Goal: Task Accomplishment & Management: Complete application form

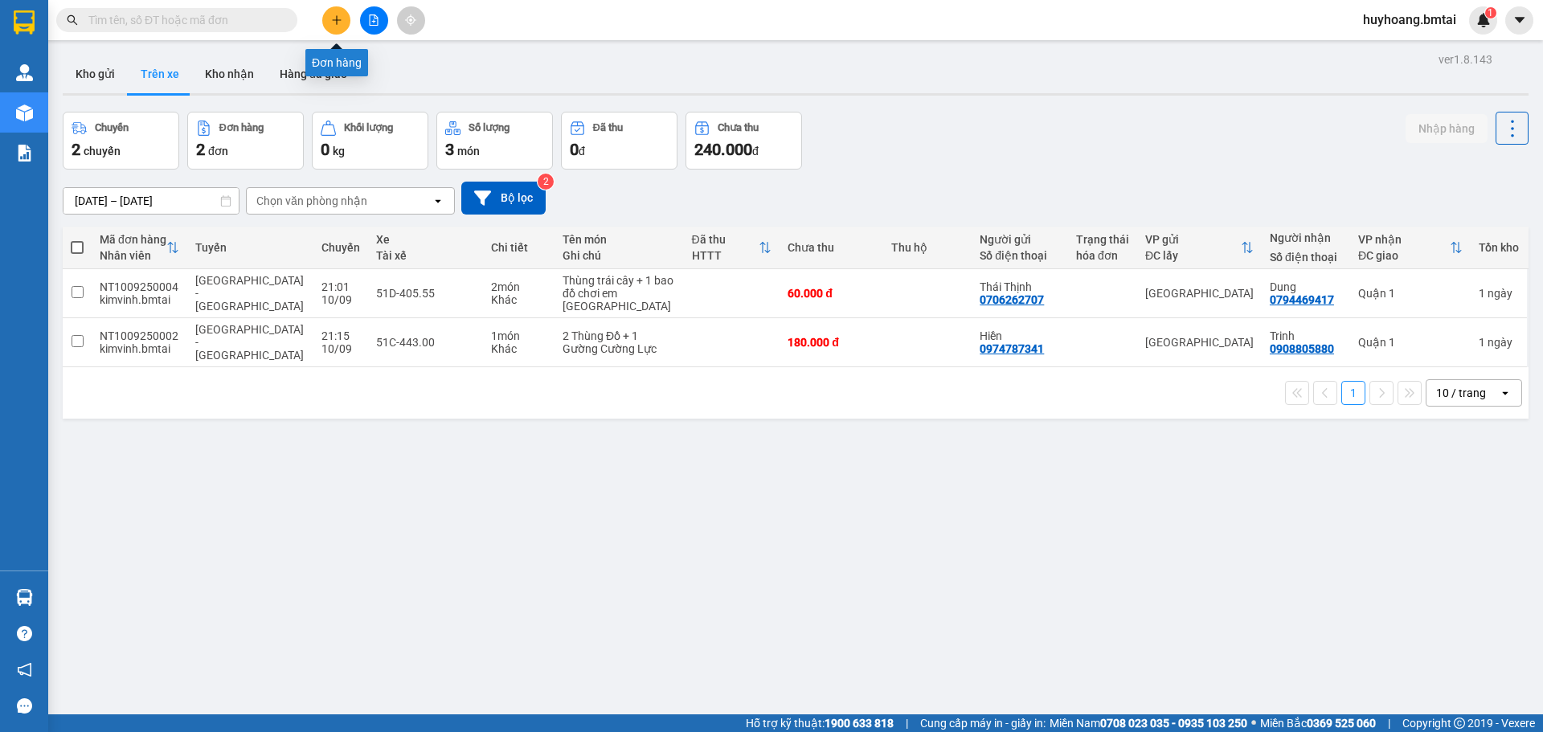
click at [336, 26] on button at bounding box center [336, 20] width 28 height 28
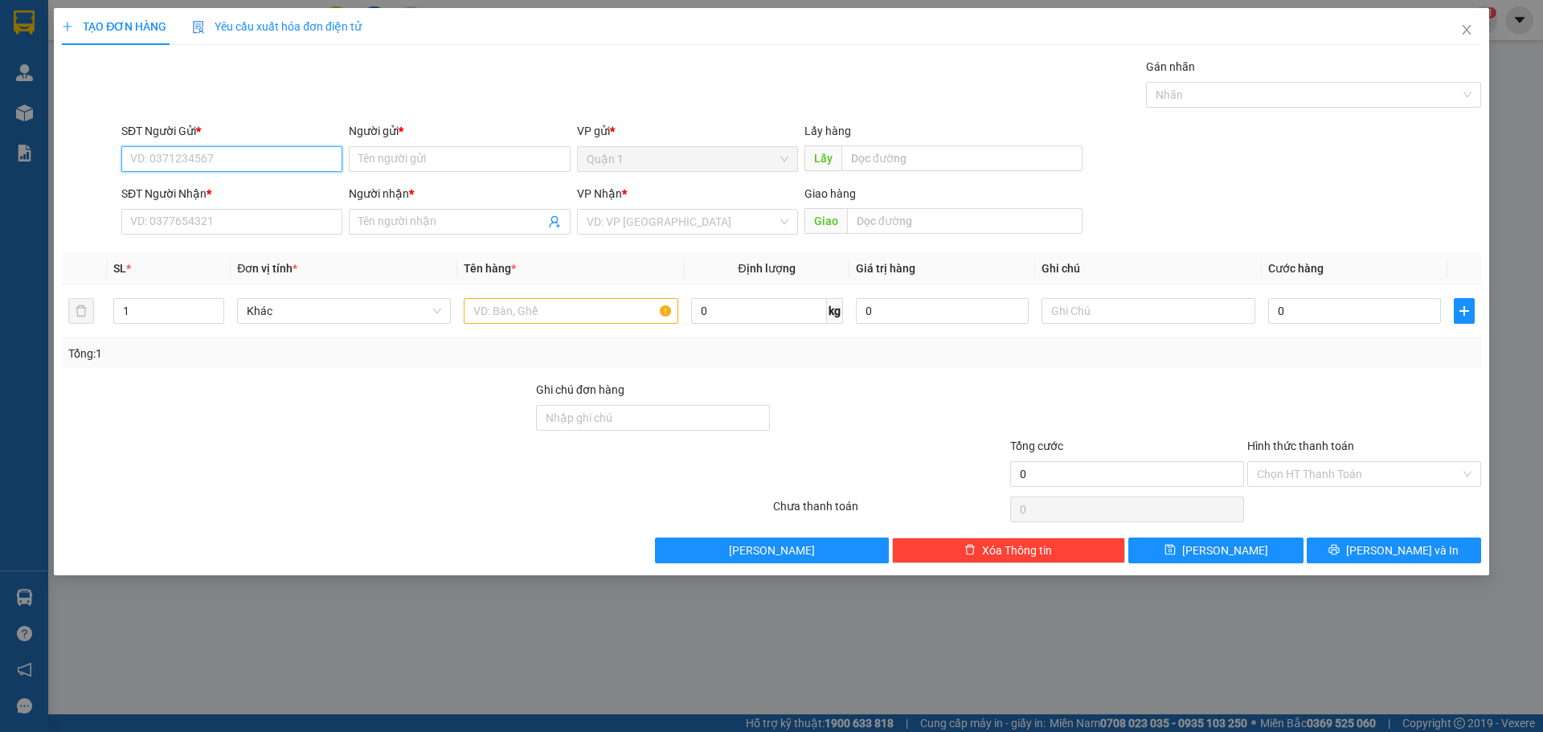
paste input "0931837412"
type input "0931837412"
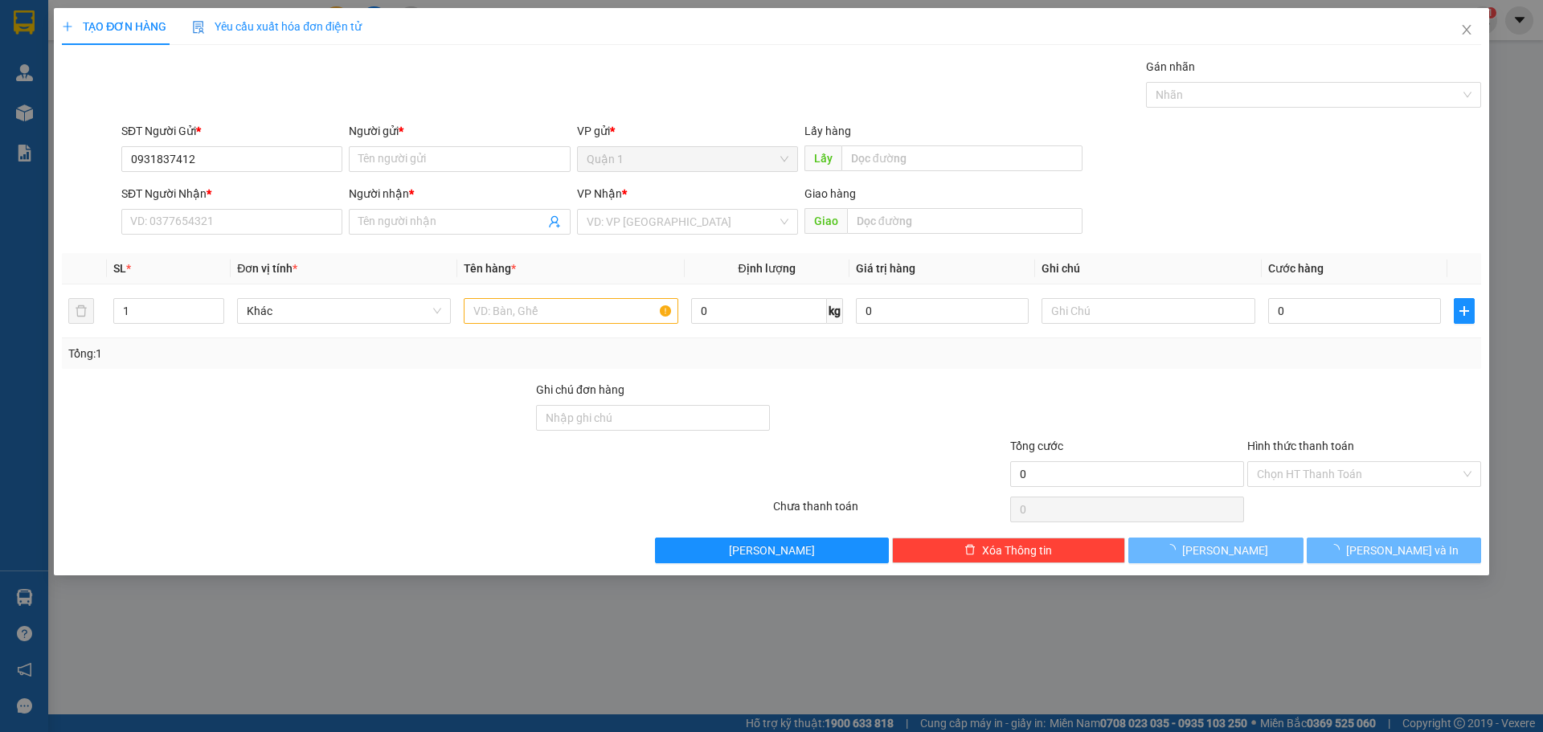
click at [248, 202] on div "SĐT Người Nhận *" at bounding box center [231, 194] width 221 height 18
click at [248, 209] on input "SĐT Người Nhận *" at bounding box center [231, 222] width 221 height 26
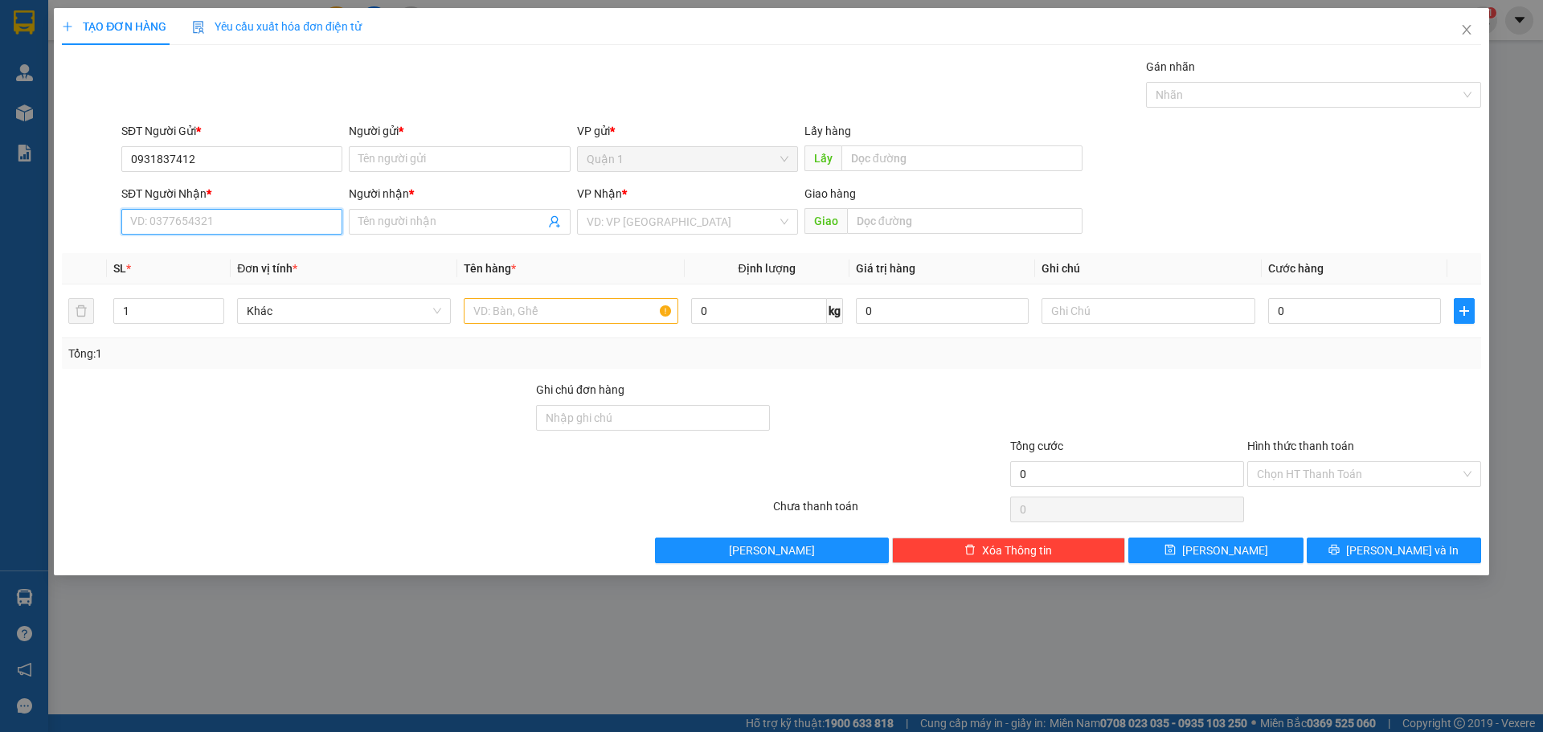
paste input "0931837412"
click at [252, 211] on input "SĐT Người Nhận *" at bounding box center [231, 222] width 221 height 26
type input "0931837412"
click at [432, 141] on div "Người gửi *" at bounding box center [459, 134] width 221 height 24
click at [438, 152] on input "Người gửi *" at bounding box center [459, 159] width 221 height 26
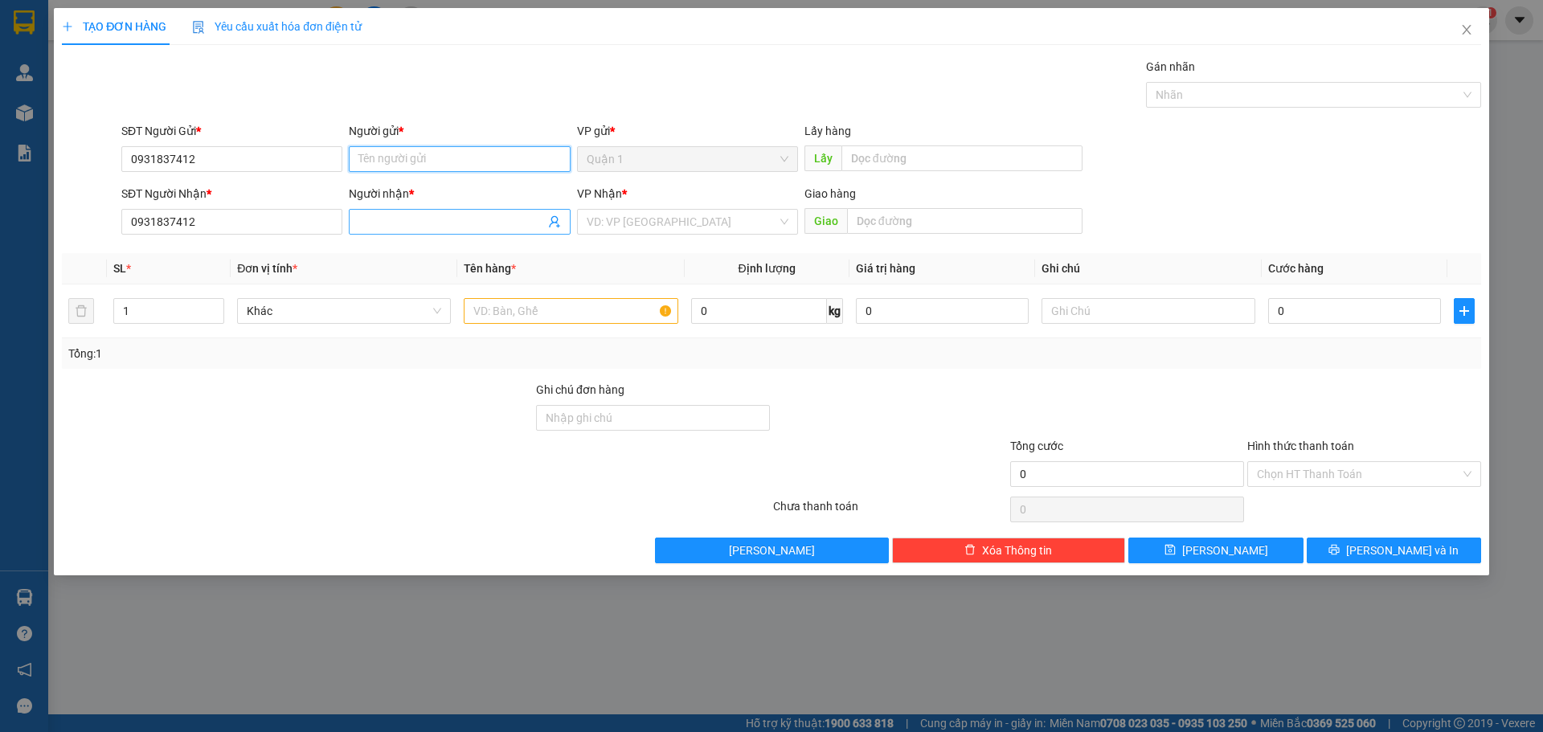
paste input "[PERSON_NAME]"
type input "[PERSON_NAME]"
click at [432, 224] on input "Người nhận *" at bounding box center [451, 222] width 186 height 18
paste input "[PERSON_NAME]"
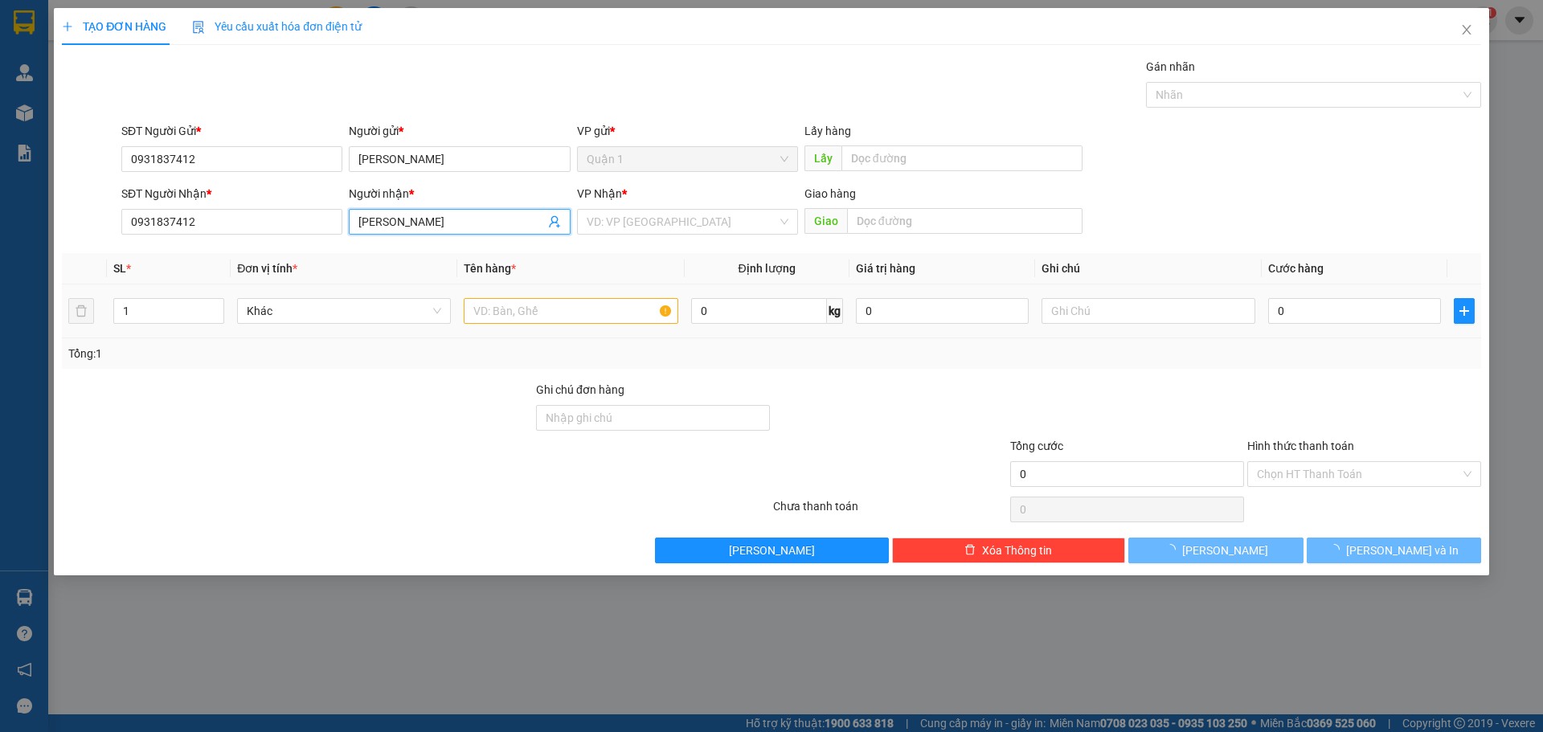
type input "[PERSON_NAME]"
click at [602, 307] on input "text" at bounding box center [571, 311] width 214 height 26
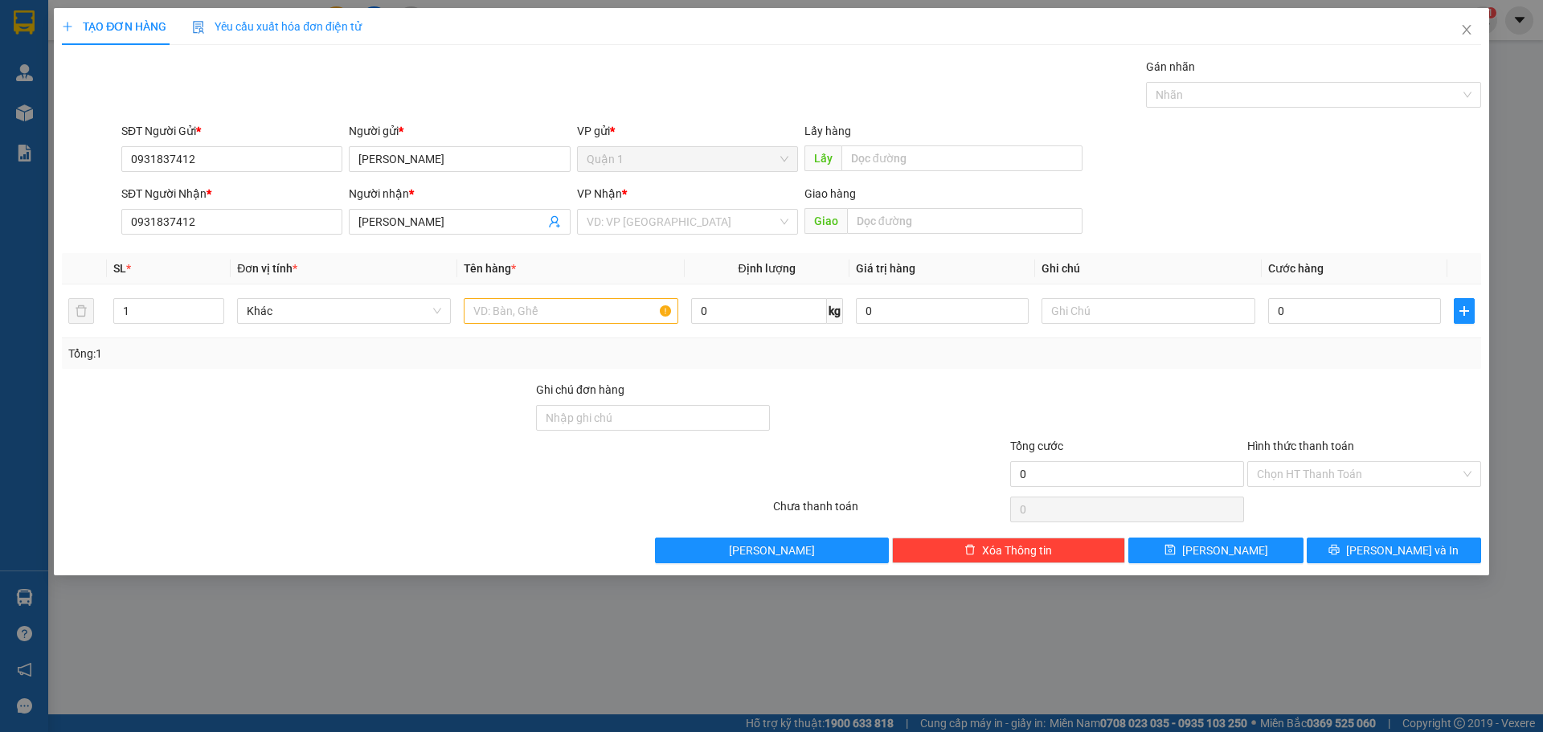
click at [697, 244] on div "Transit Pickup Surcharge Ids Transit Deliver Surcharge Ids Transit Deliver Surc…" at bounding box center [771, 310] width 1419 height 505
click at [706, 231] on input "search" at bounding box center [682, 222] width 190 height 24
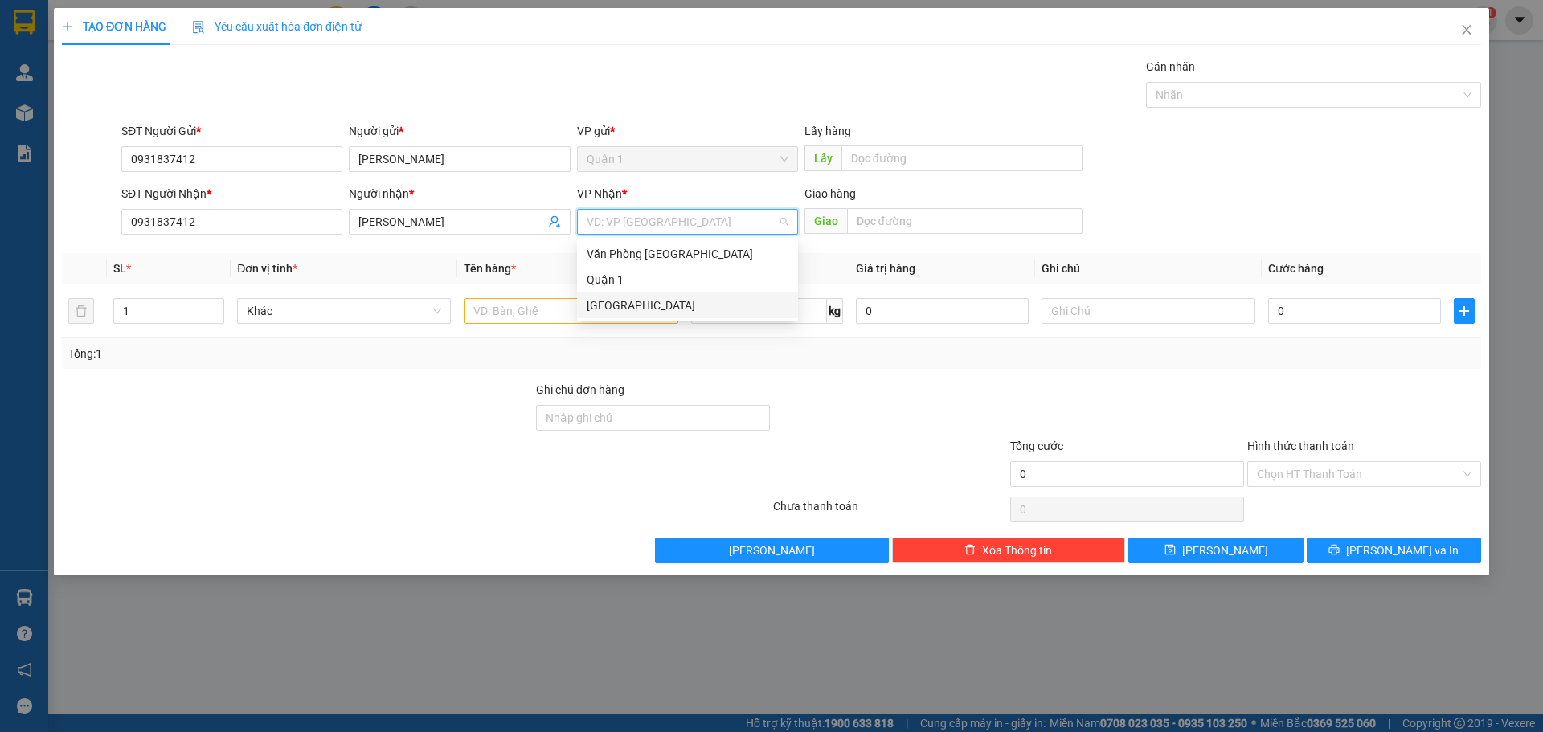
click at [682, 301] on div "[GEOGRAPHIC_DATA]" at bounding box center [688, 306] width 202 height 18
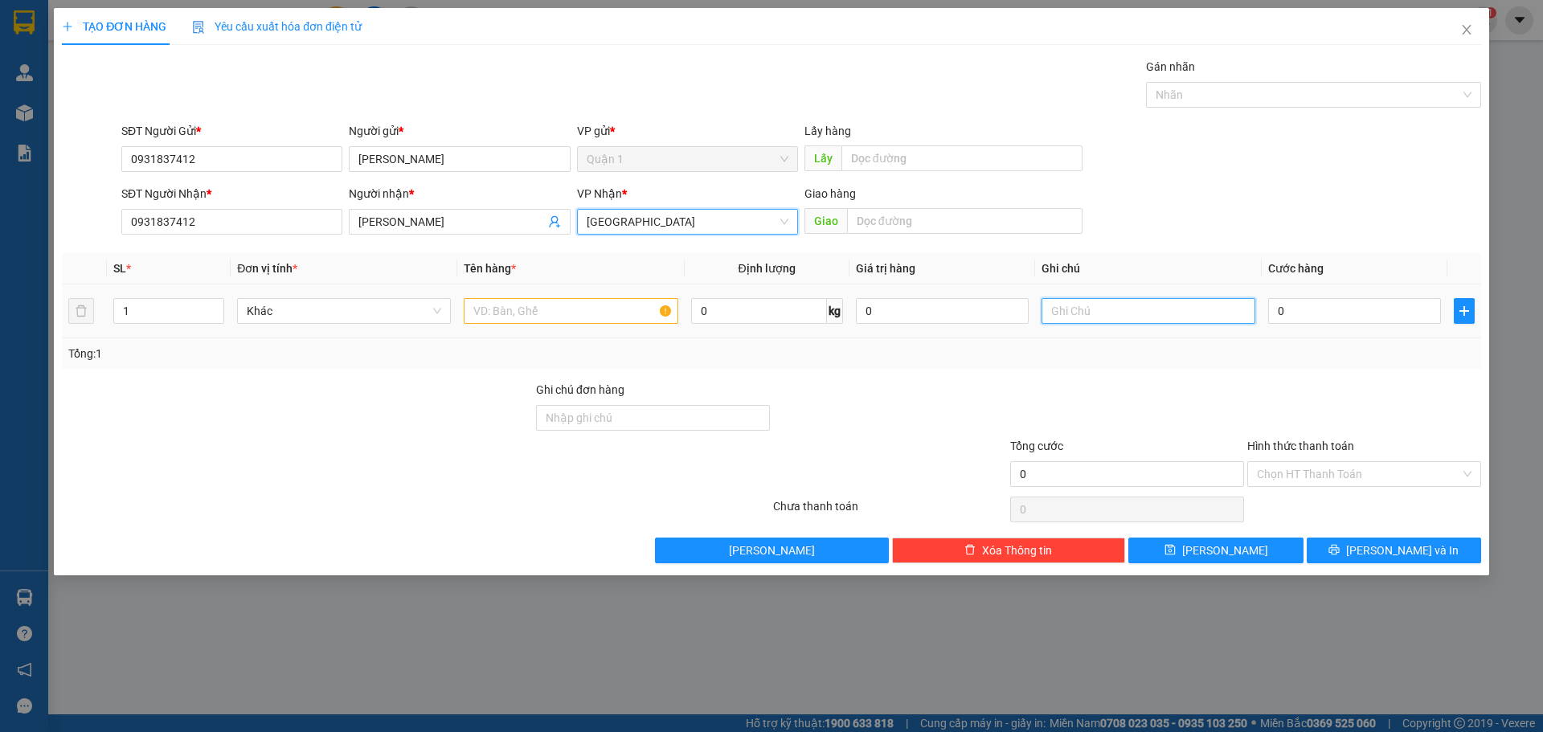
click at [1151, 310] on input "text" at bounding box center [1148, 311] width 214 height 26
type input "HÀNG ĐI KÈM"
click at [630, 318] on input "text" at bounding box center [571, 311] width 214 height 26
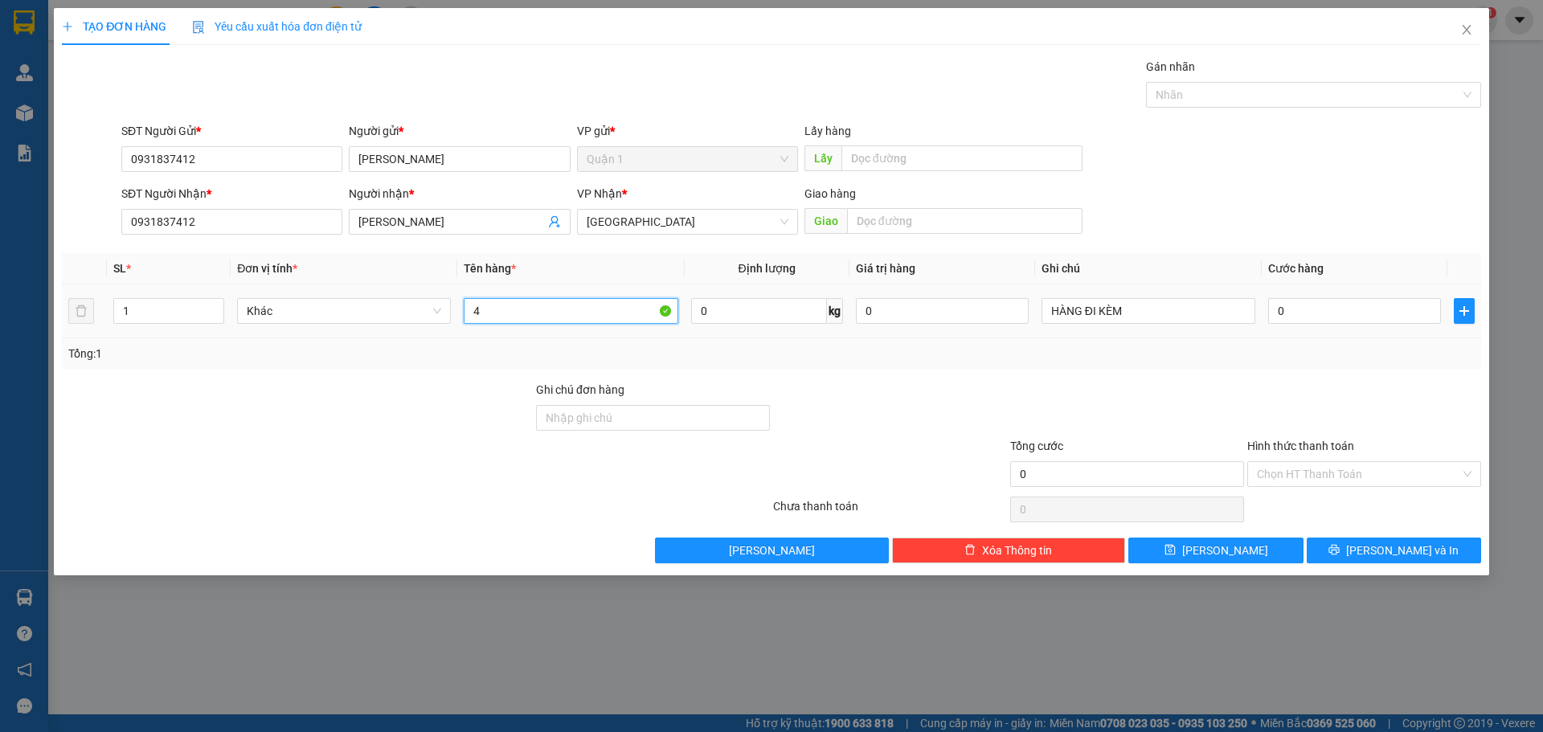
type input "4"
type input "T"
type input "4 THÙNG GIẤY"
click at [173, 301] on input "1" at bounding box center [168, 311] width 109 height 24
type input "4"
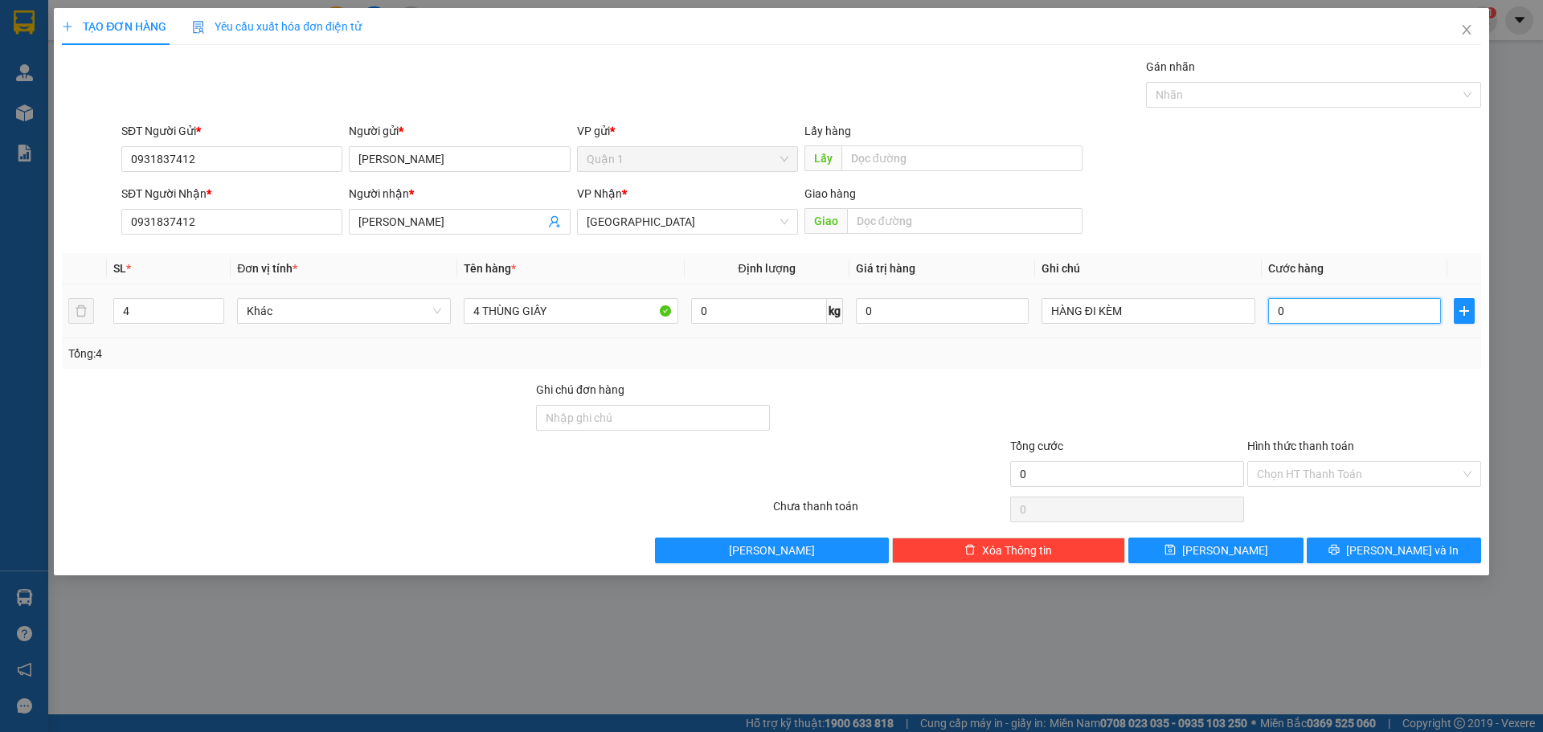
click at [1350, 313] on input "0" at bounding box center [1354, 311] width 173 height 26
type input "1"
type input "14"
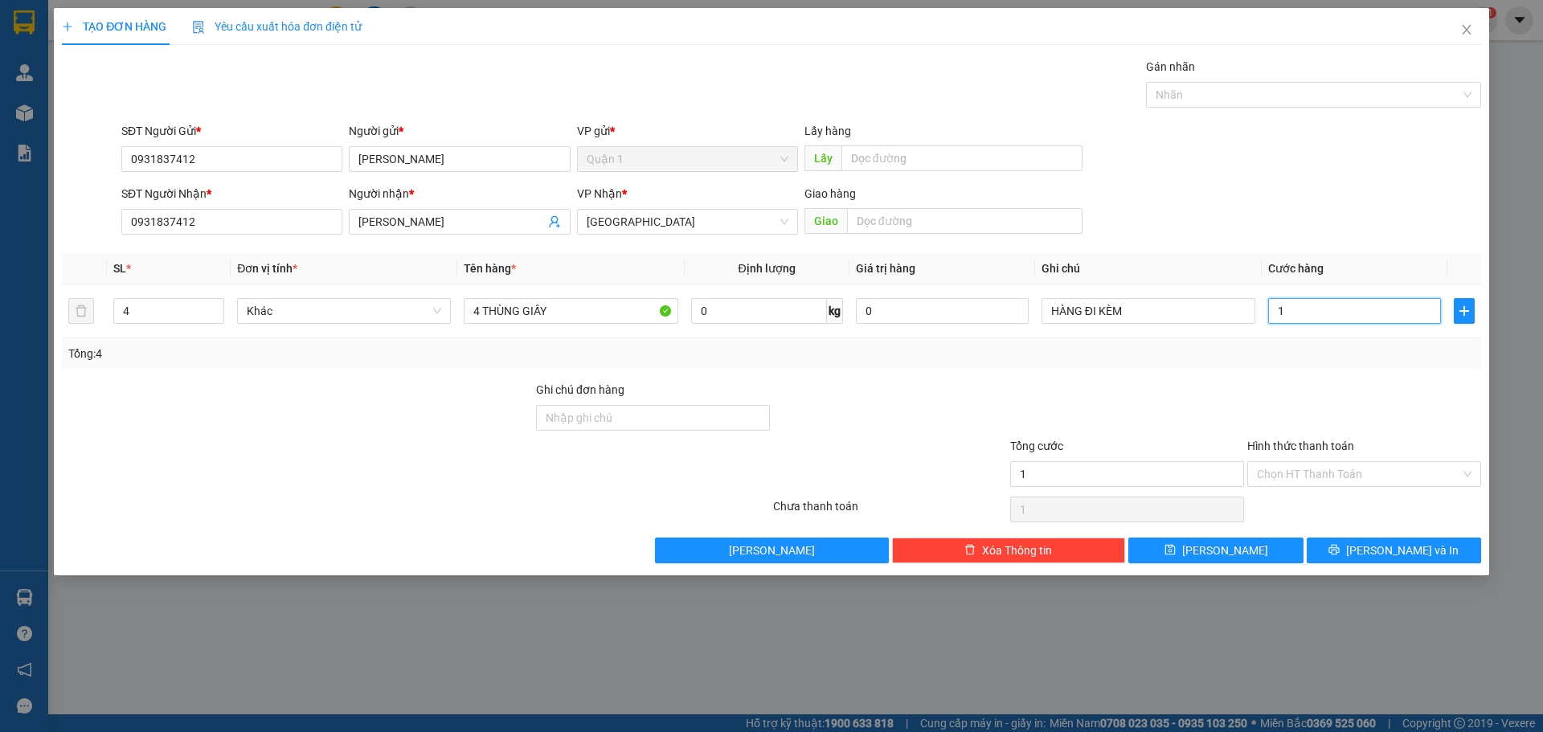
type input "14"
type input "140"
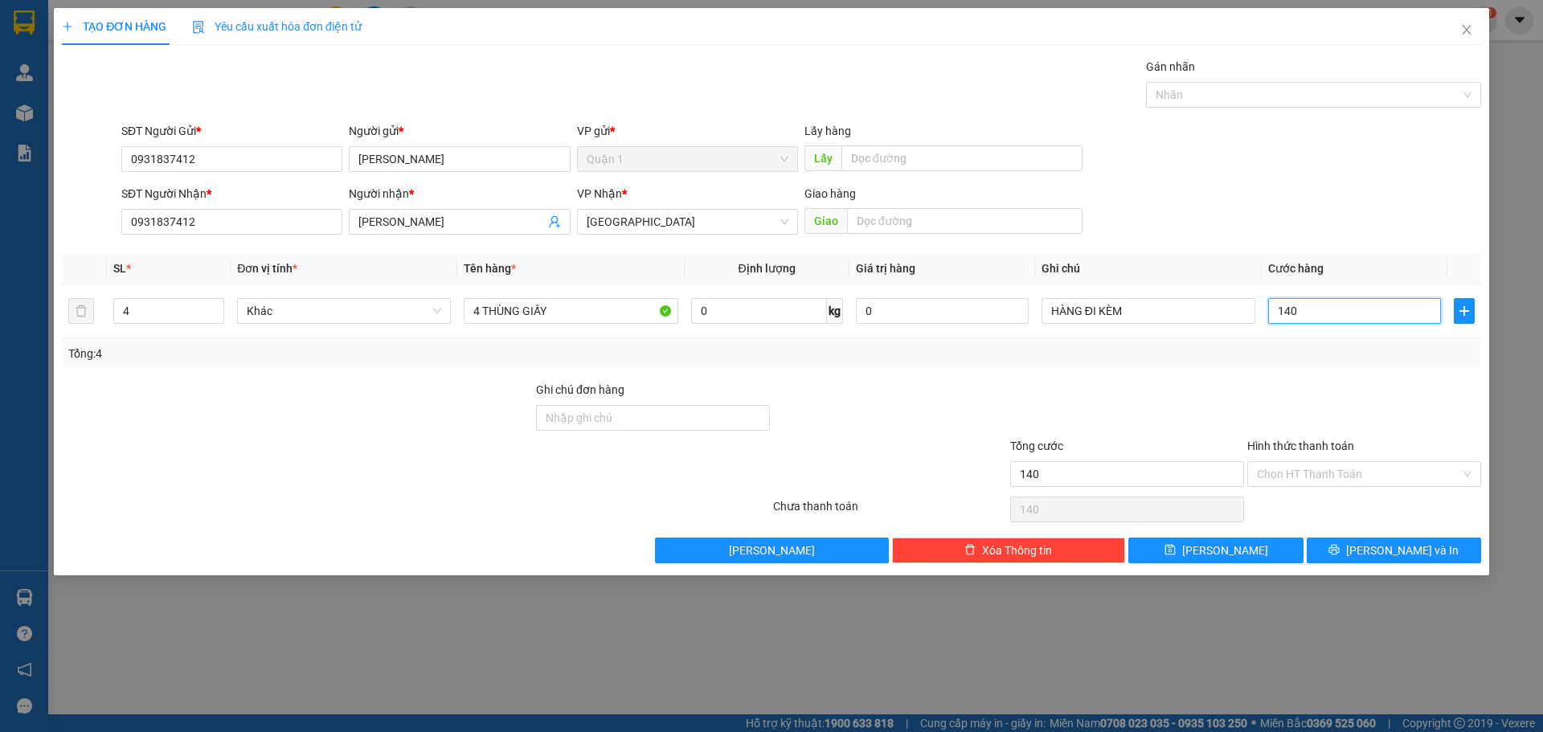
type input "1.400"
type input "14.000"
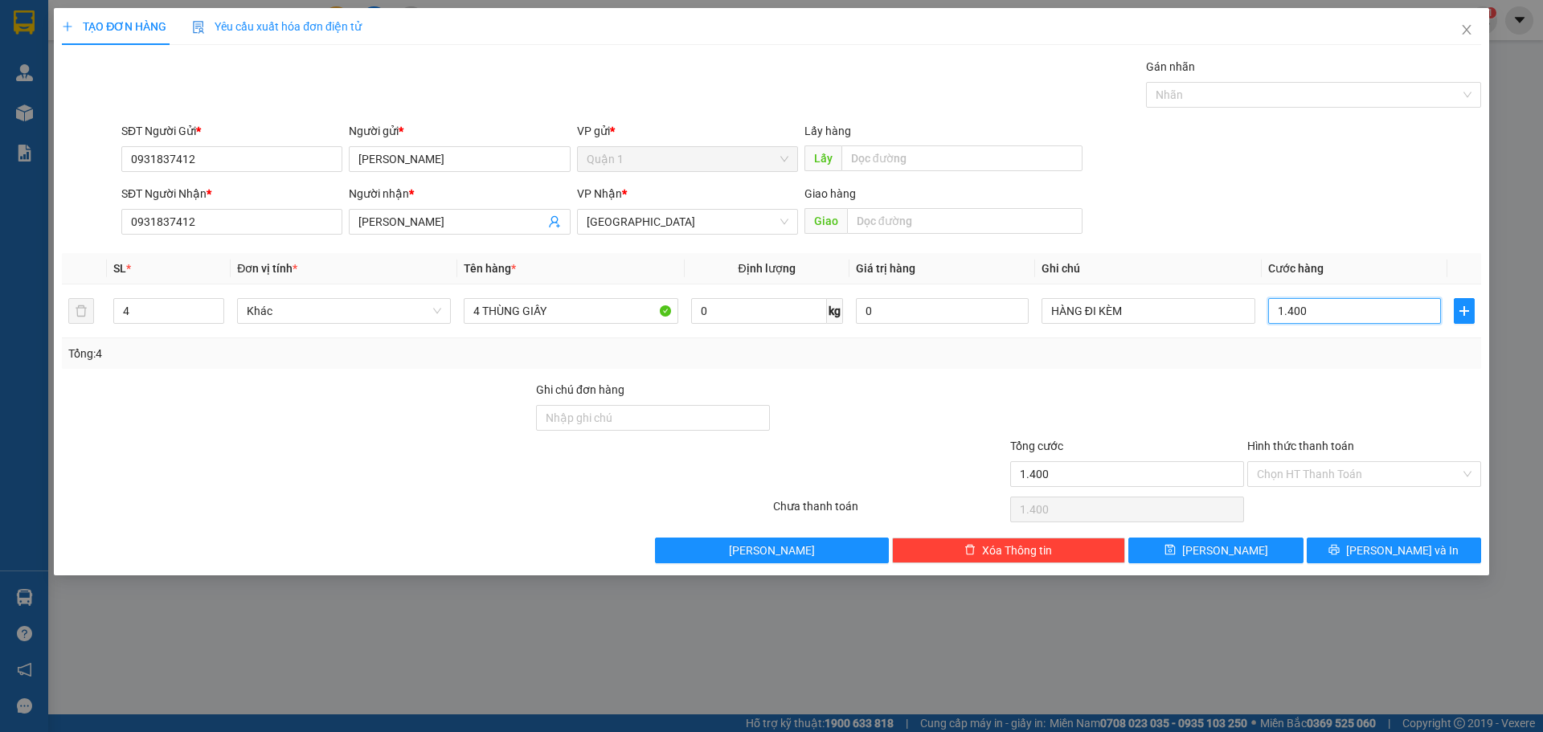
type input "14.000"
type input "140.000"
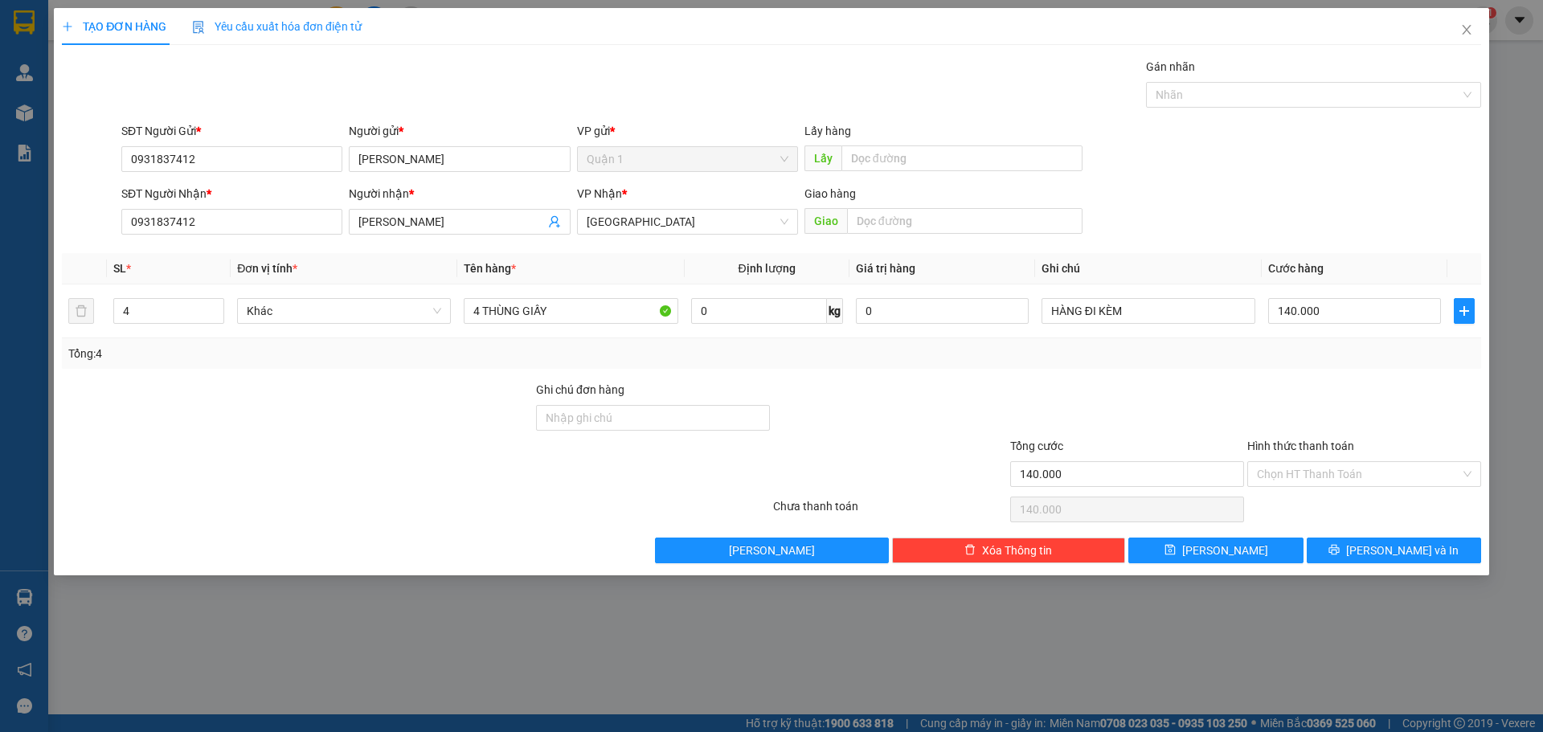
click at [882, 239] on div "Giao hàng Giao" at bounding box center [943, 213] width 278 height 56
click at [932, 216] on input "text" at bounding box center [964, 221] width 235 height 26
click at [861, 215] on input "BẾN XE [PERSON_NAME]" at bounding box center [964, 221] width 235 height 26
type input "CỔNG BẾN XE [PERSON_NAME]"
drag, startPoint x: 1356, startPoint y: 168, endPoint x: 1331, endPoint y: 353, distance: 186.6
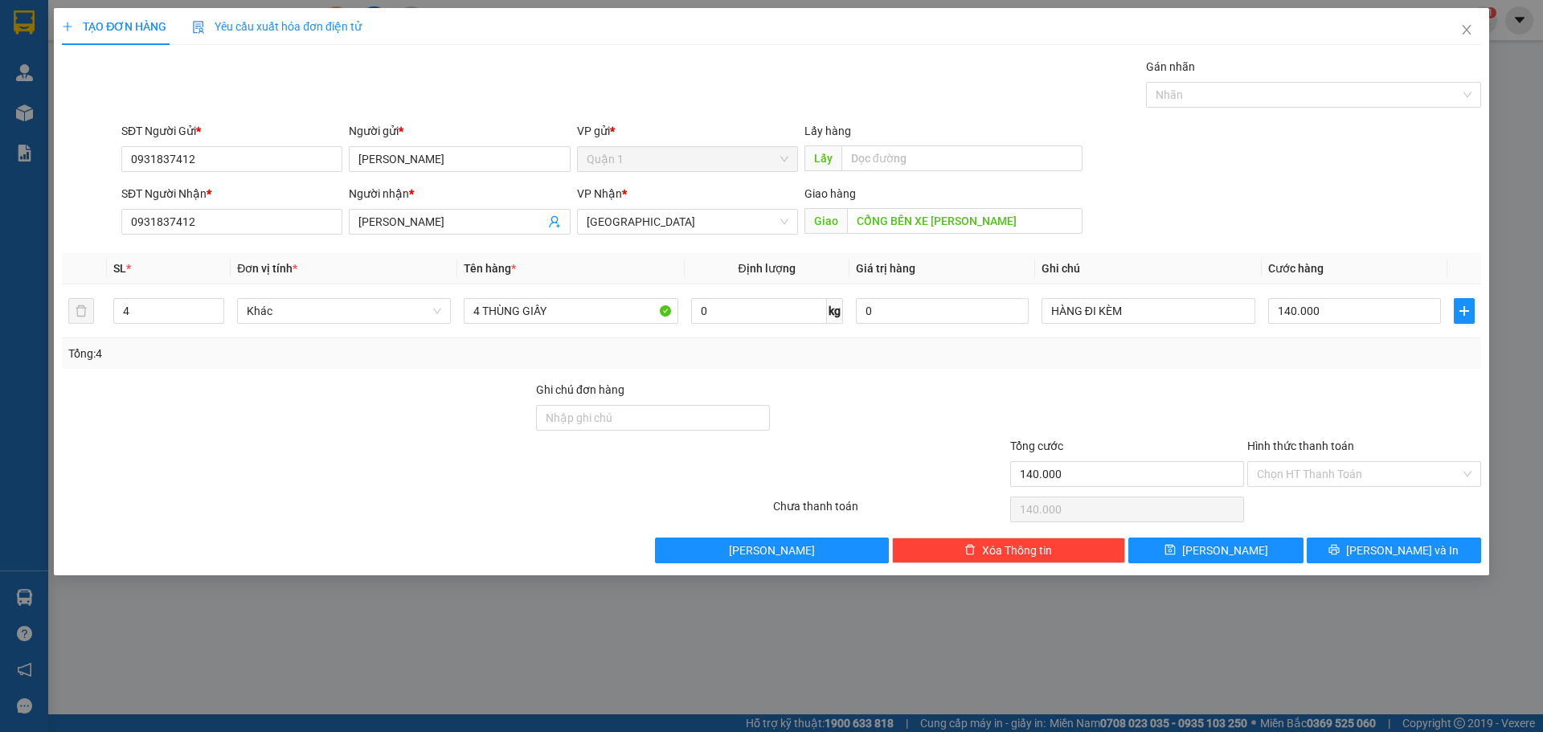
click at [1356, 169] on div "SĐT Người Gửi * 0931837412 Người gửi * [PERSON_NAME] VP gửi * [GEOGRAPHIC_DATA]…" at bounding box center [801, 150] width 1366 height 56
click at [1340, 549] on icon "printer" at bounding box center [1333, 549] width 11 height 11
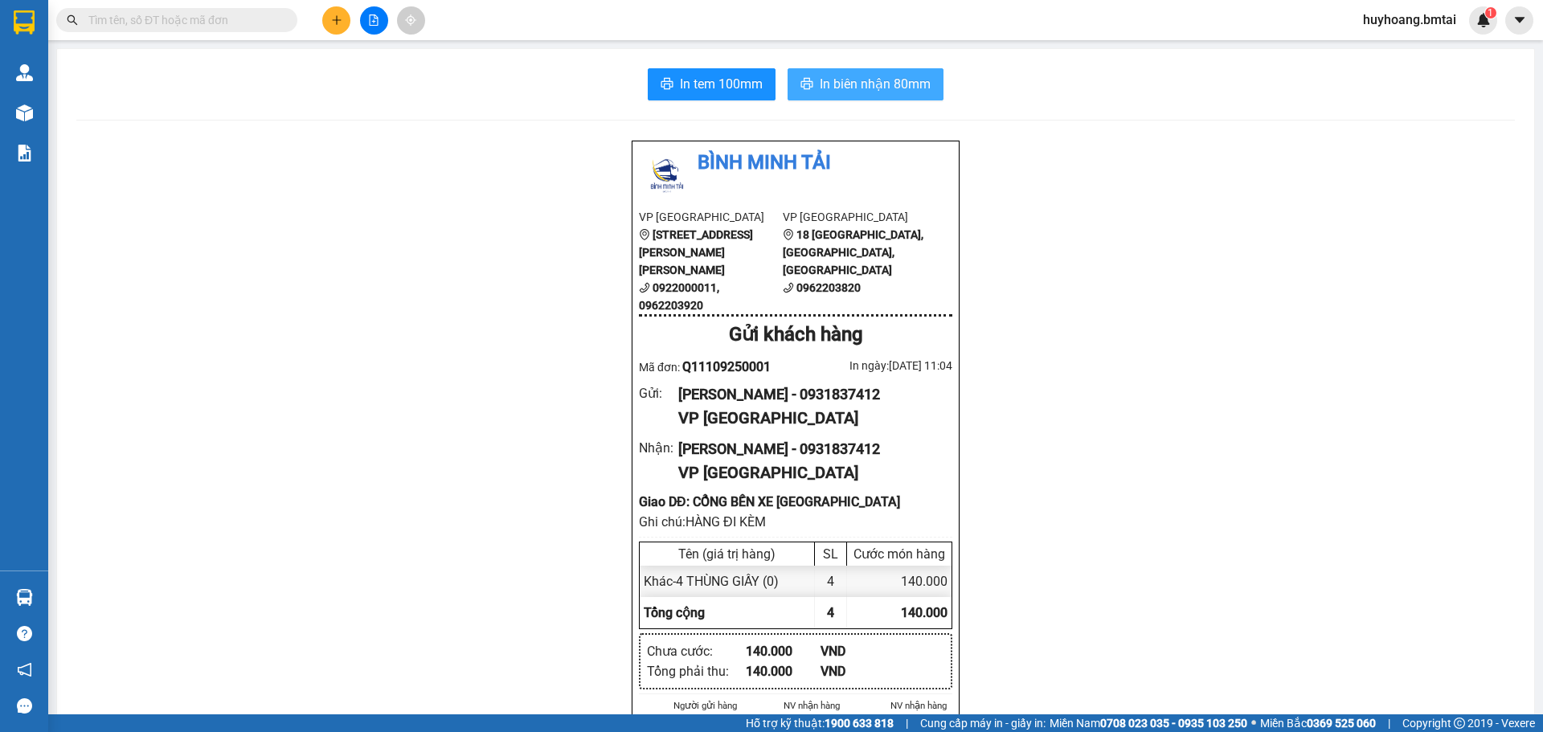
click at [821, 83] on span "In biên nhận 80mm" at bounding box center [875, 84] width 111 height 20
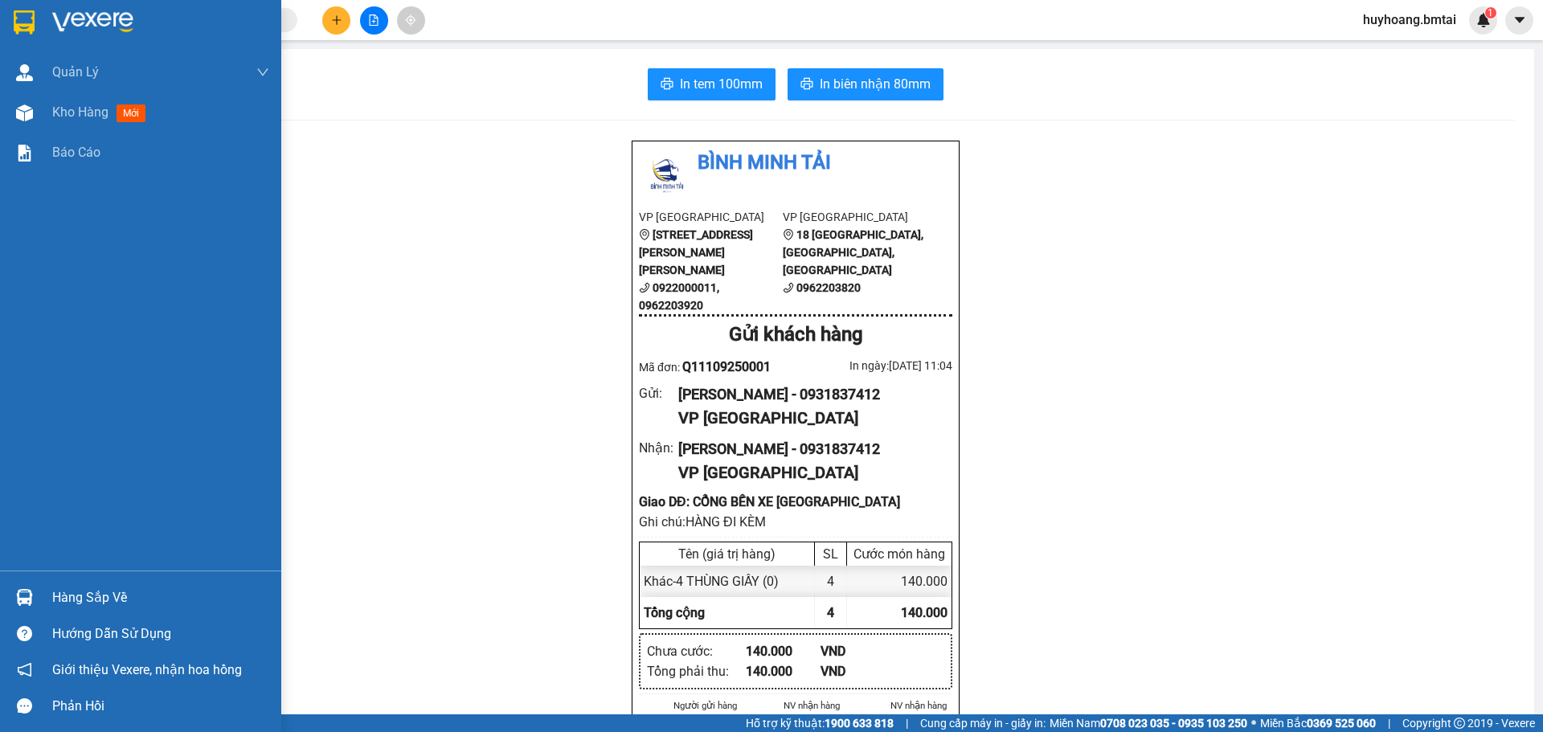
click at [46, 18] on div at bounding box center [140, 26] width 281 height 52
